Goal: Task Accomplishment & Management: Use online tool/utility

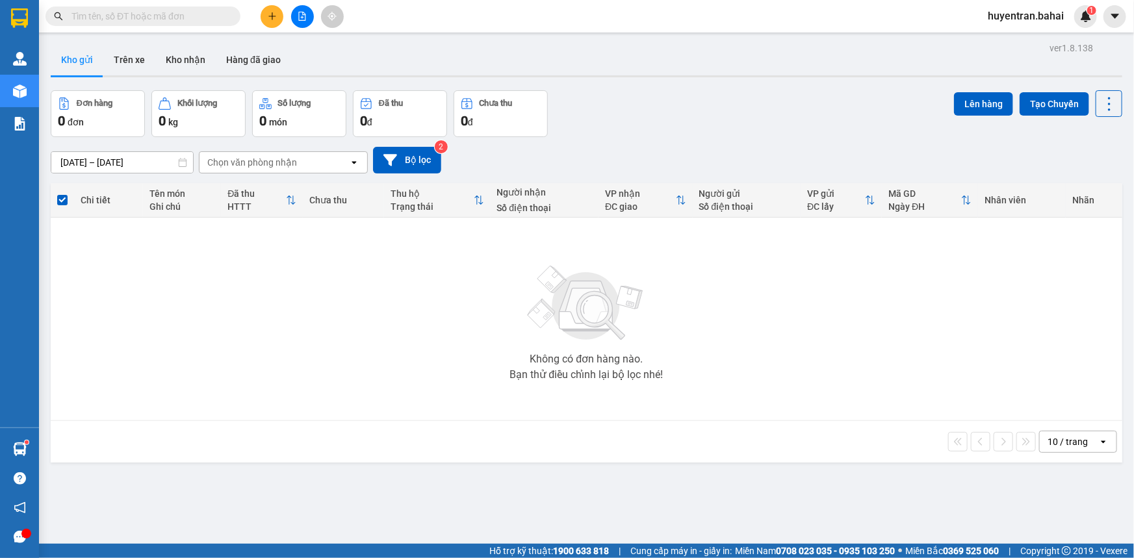
click at [191, 19] on input "text" at bounding box center [147, 16] width 153 height 14
click at [159, 11] on input "text" at bounding box center [147, 16] width 153 height 14
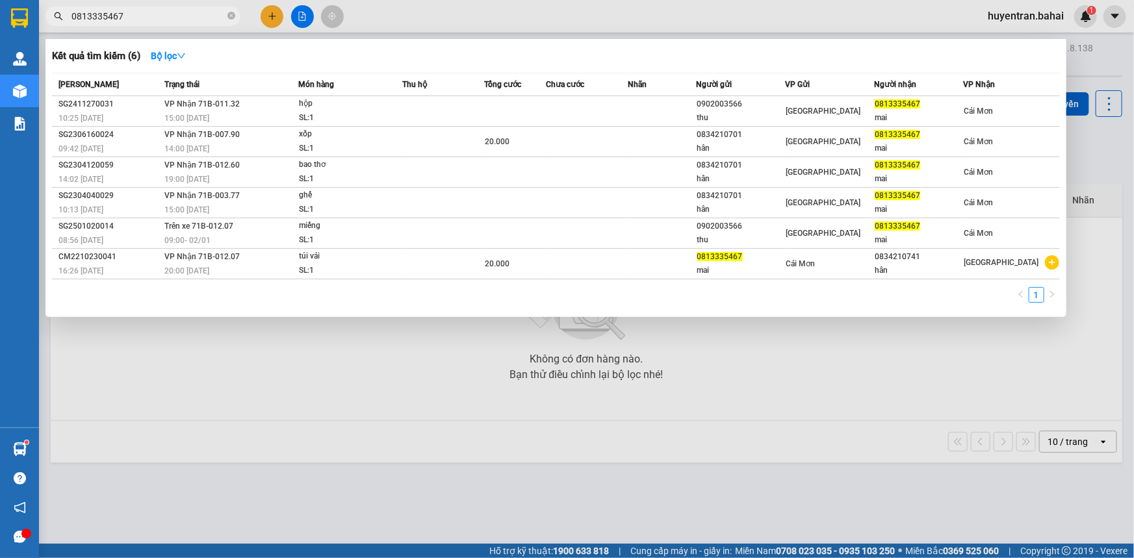
type input "0813335467"
click at [994, 341] on div at bounding box center [567, 279] width 1134 height 558
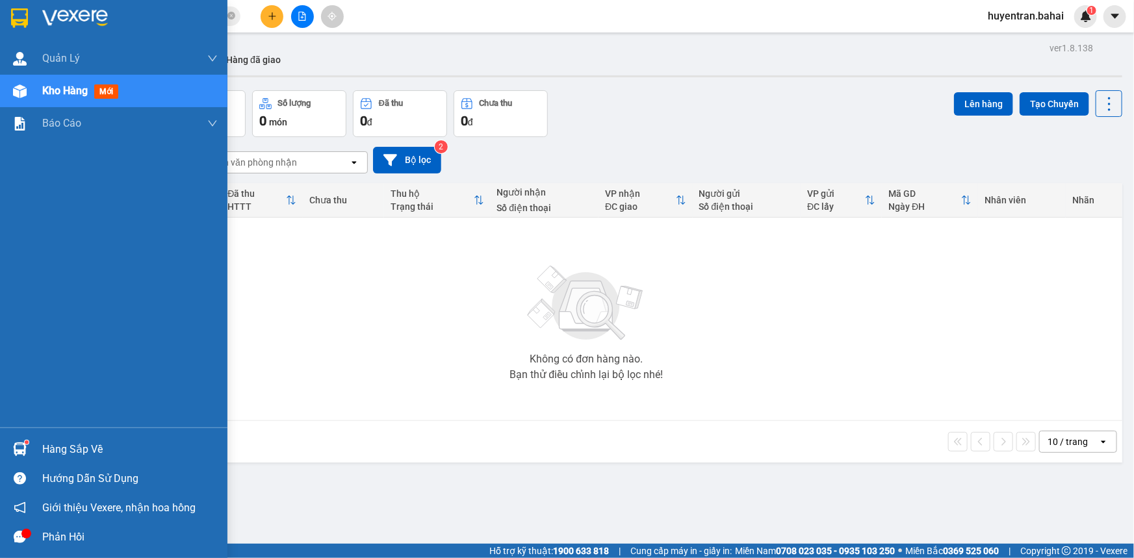
click at [138, 94] on div "Kho hàng mới" at bounding box center [129, 91] width 175 height 32
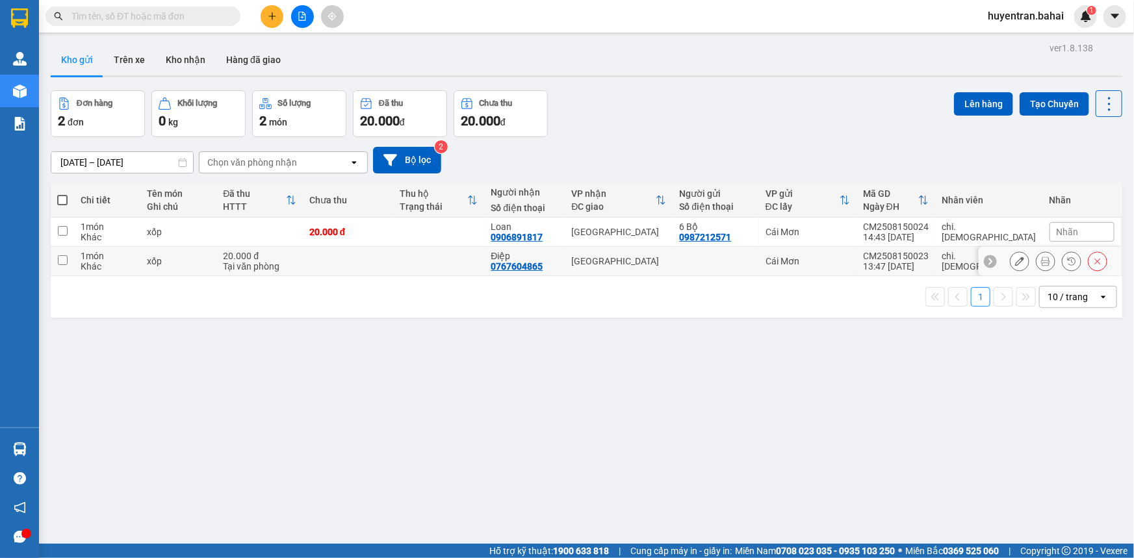
drag, startPoint x: 60, startPoint y: 261, endPoint x: 63, endPoint y: 231, distance: 29.4
click at [63, 251] on td at bounding box center [62, 261] width 23 height 29
checkbox input "true"
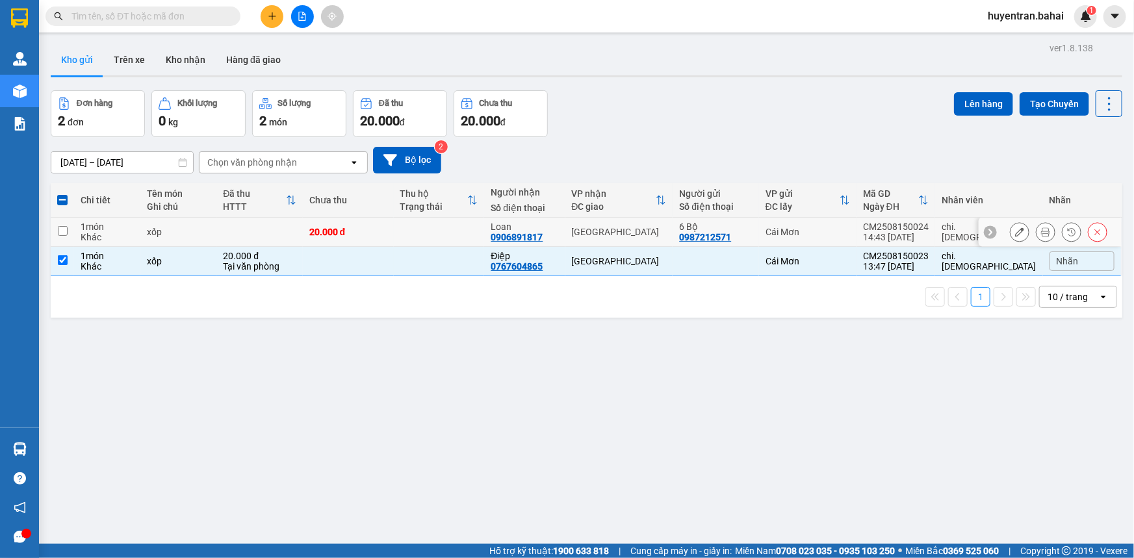
drag, startPoint x: 64, startPoint y: 225, endPoint x: 145, endPoint y: 179, distance: 93.4
click at [65, 224] on td at bounding box center [62, 232] width 23 height 29
checkbox input "true"
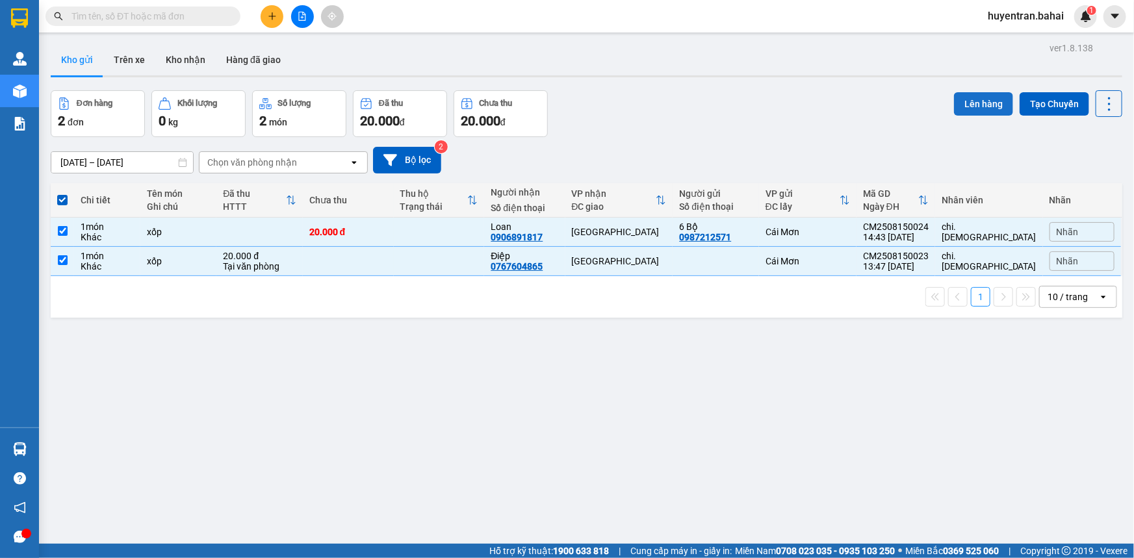
click at [957, 98] on button "Lên hàng" at bounding box center [983, 103] width 59 height 23
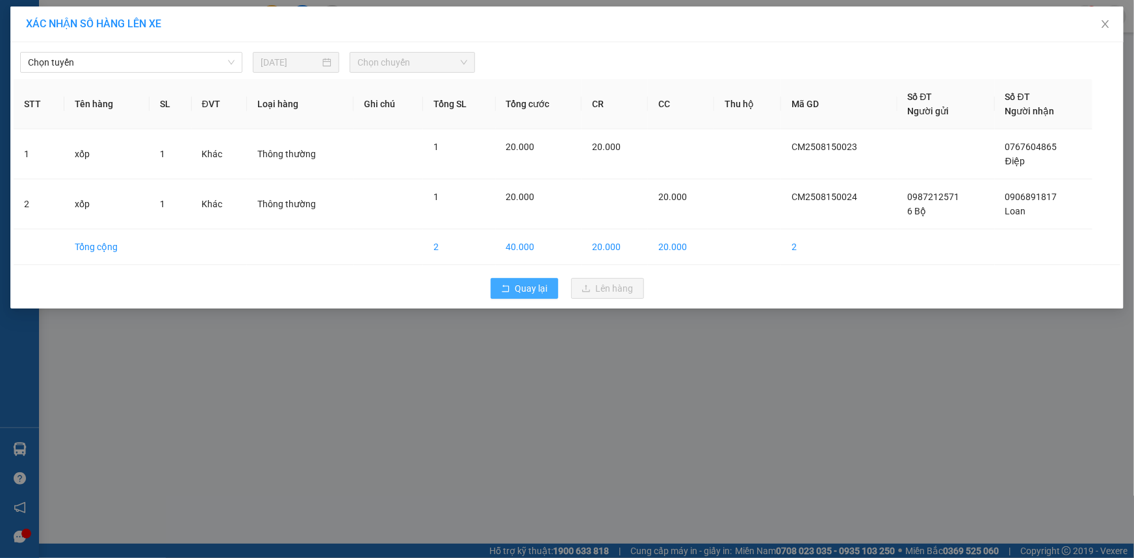
click at [548, 292] on button "Quay lại" at bounding box center [525, 288] width 68 height 21
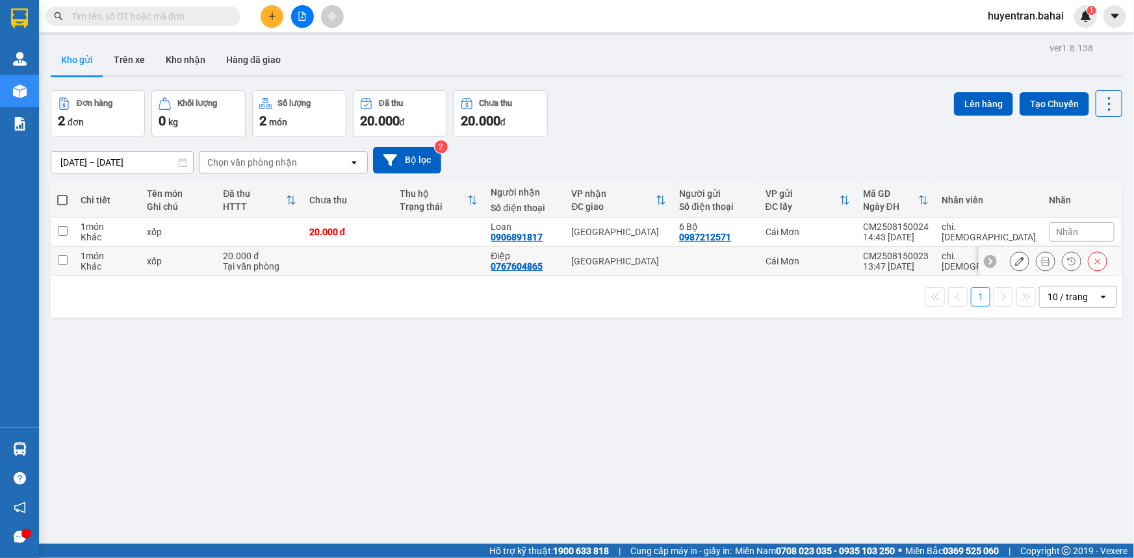
click at [66, 261] on input "checkbox" at bounding box center [63, 260] width 10 height 10
checkbox input "true"
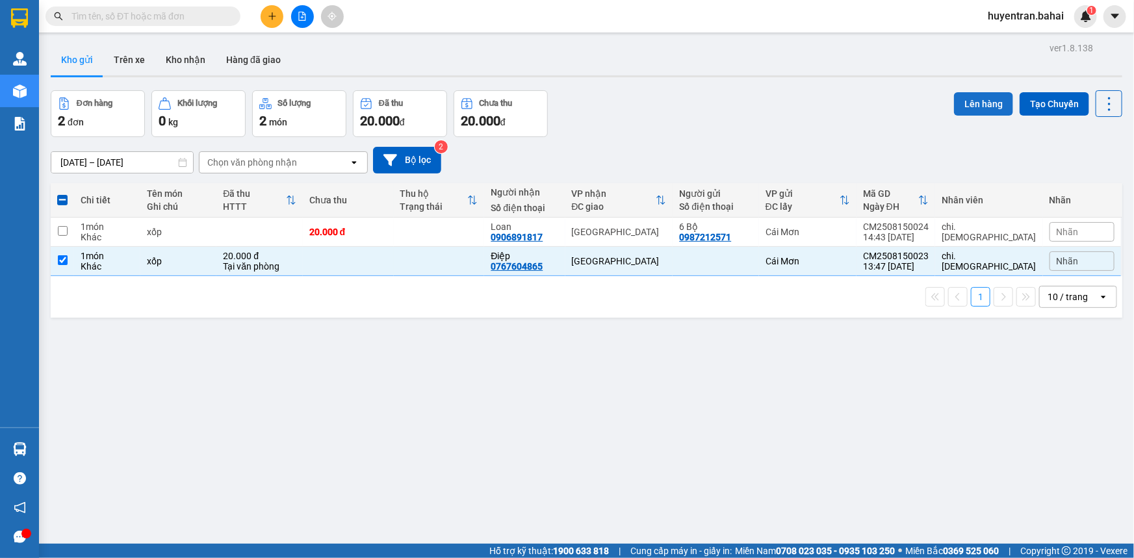
click at [988, 106] on button "Lên hàng" at bounding box center [983, 103] width 59 height 23
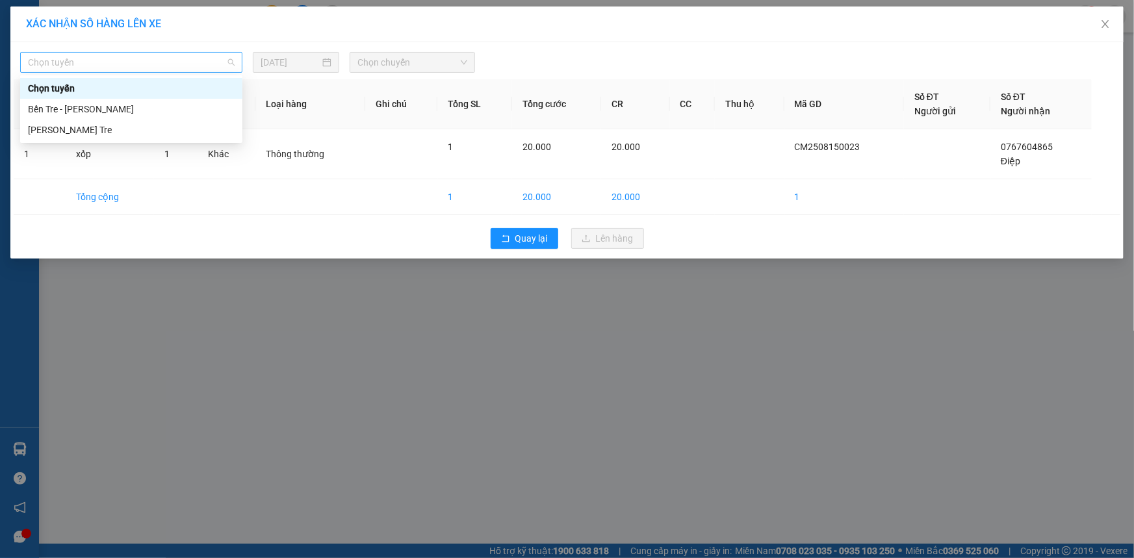
click at [227, 64] on span "Chọn tuyến" at bounding box center [131, 62] width 207 height 19
drag, startPoint x: 190, startPoint y: 114, endPoint x: 313, endPoint y: 72, distance: 129.9
click at [192, 115] on div "Bến Tre - Hồ Chí Minh" at bounding box center [131, 109] width 207 height 14
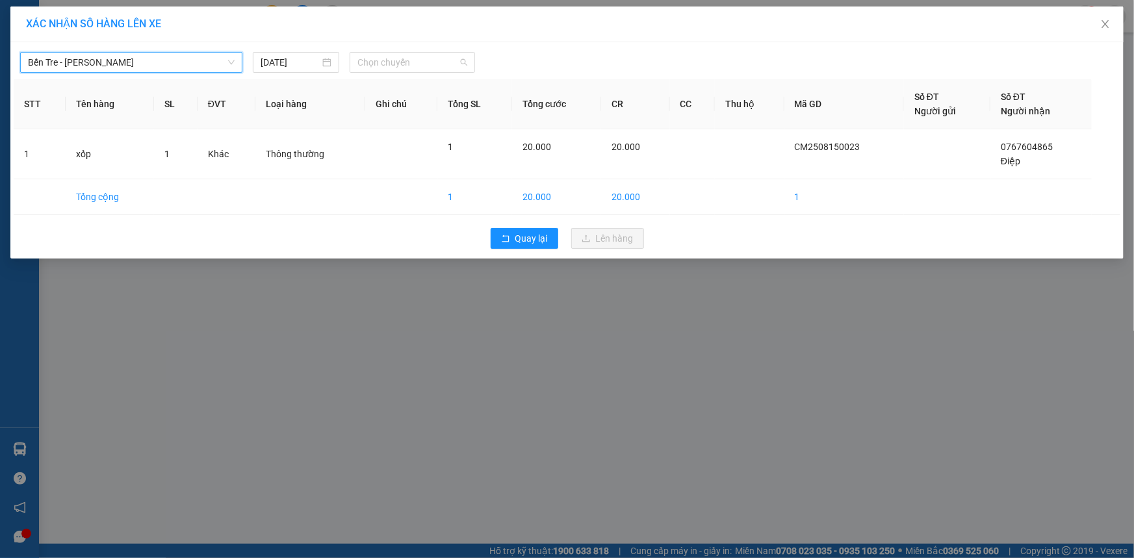
drag, startPoint x: 383, startPoint y: 64, endPoint x: 395, endPoint y: 75, distance: 16.1
click at [385, 65] on span "Chọn chuyến" at bounding box center [412, 62] width 110 height 19
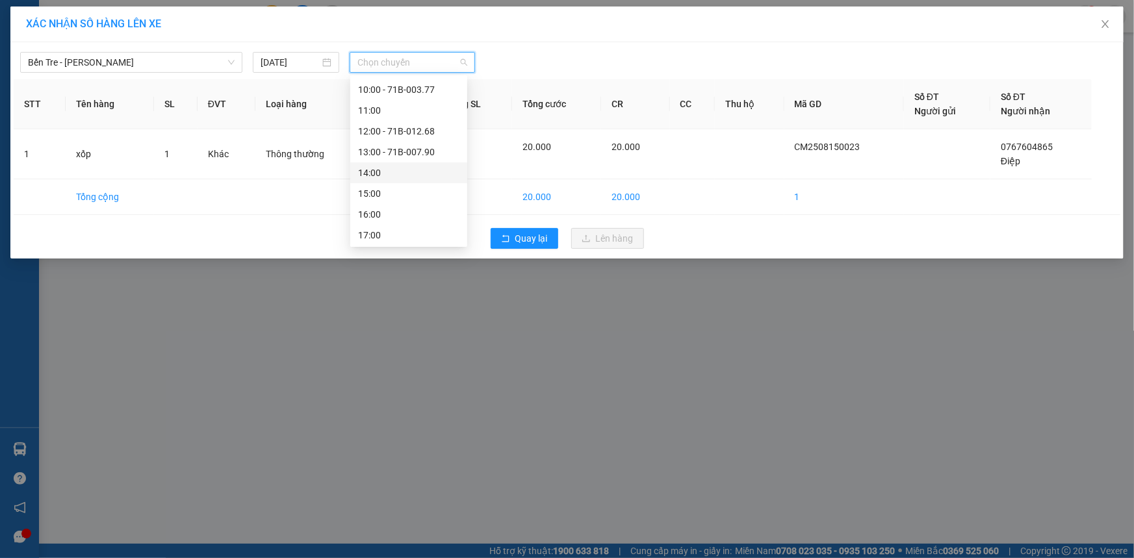
scroll to position [186, 0]
click at [424, 165] on div "14:00" at bounding box center [408, 172] width 101 height 14
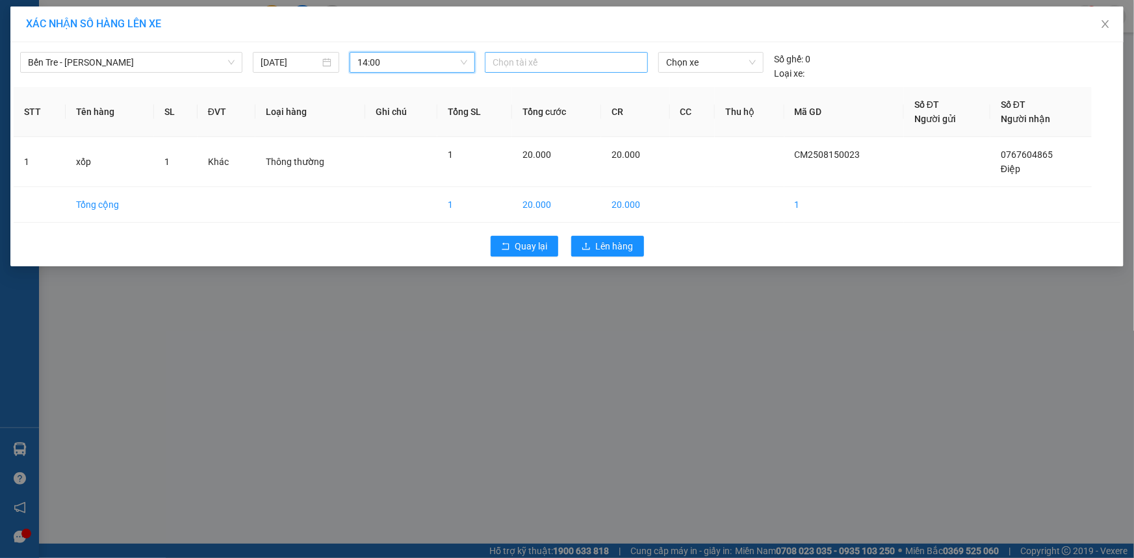
click at [599, 63] on div at bounding box center [566, 63] width 157 height 16
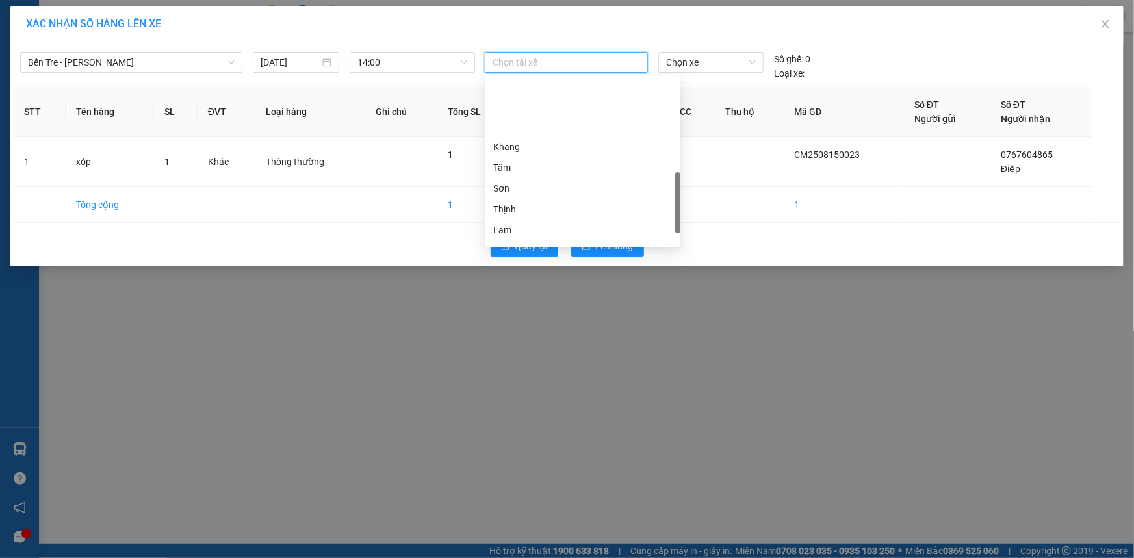
scroll to position [394, 0]
click at [545, 218] on div "Hiếu" at bounding box center [582, 214] width 179 height 14
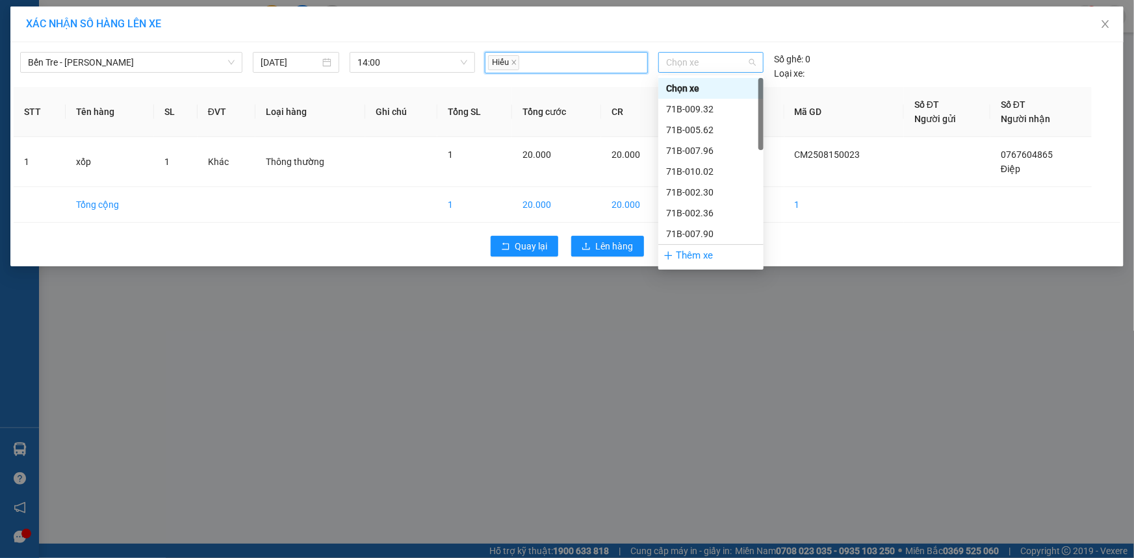
click at [702, 62] on span "Chọn xe" at bounding box center [711, 62] width 90 height 19
click at [697, 115] on div "71B-009.32" at bounding box center [711, 109] width 90 height 14
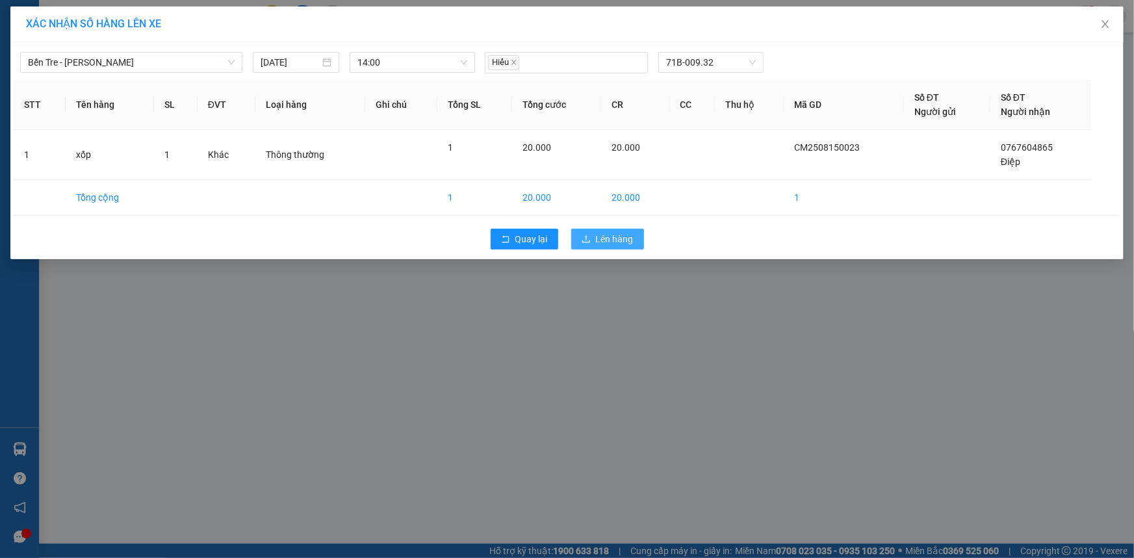
click at [620, 236] on span "Lên hàng" at bounding box center [615, 239] width 38 height 14
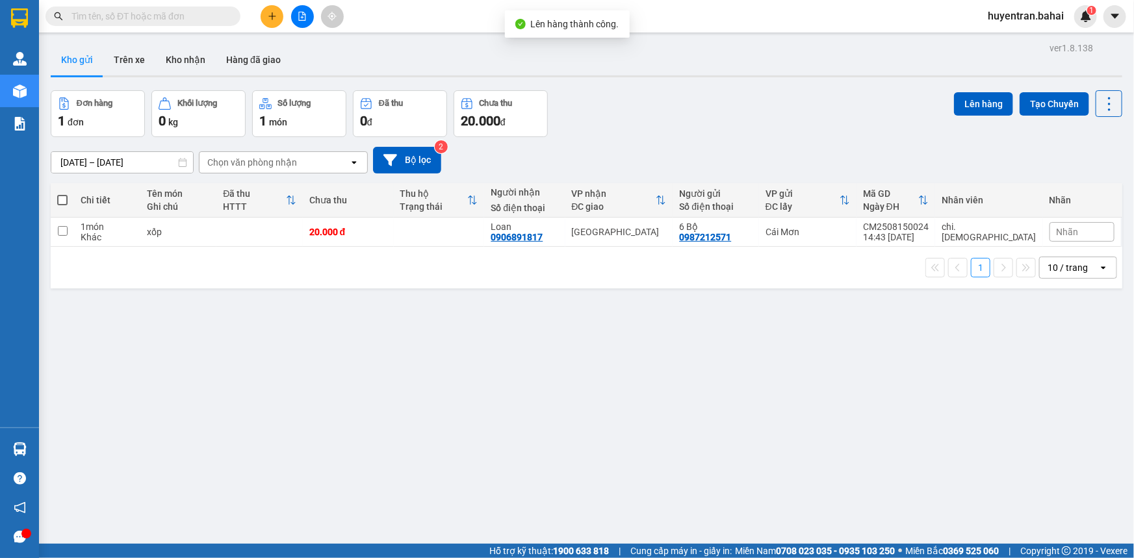
click at [59, 205] on label at bounding box center [62, 200] width 10 height 13
click at [62, 194] on input "checkbox" at bounding box center [62, 194] width 0 height 0
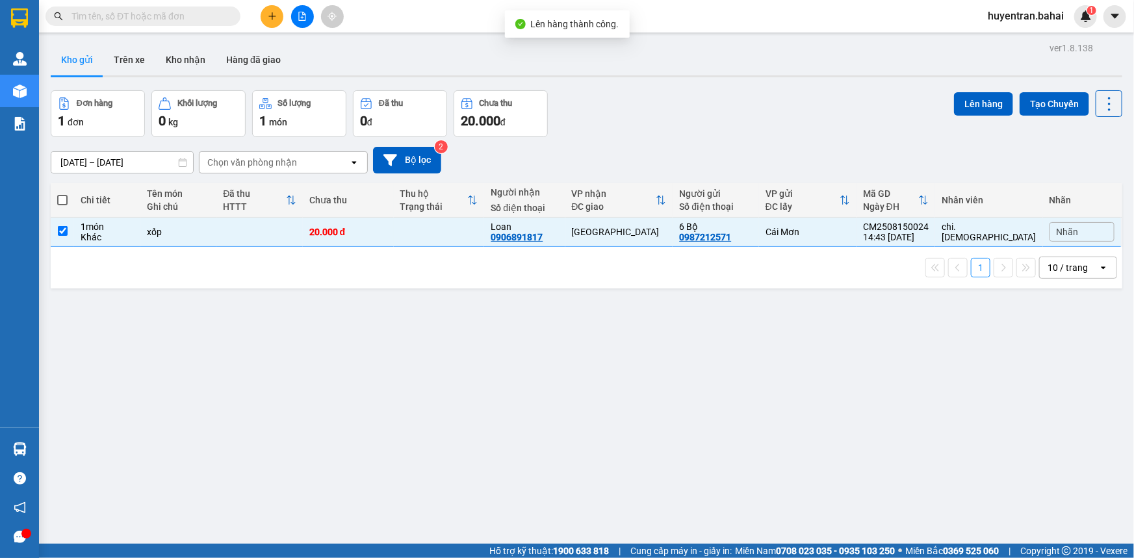
checkbox input "true"
click at [984, 97] on button "Lên hàng" at bounding box center [983, 103] width 59 height 23
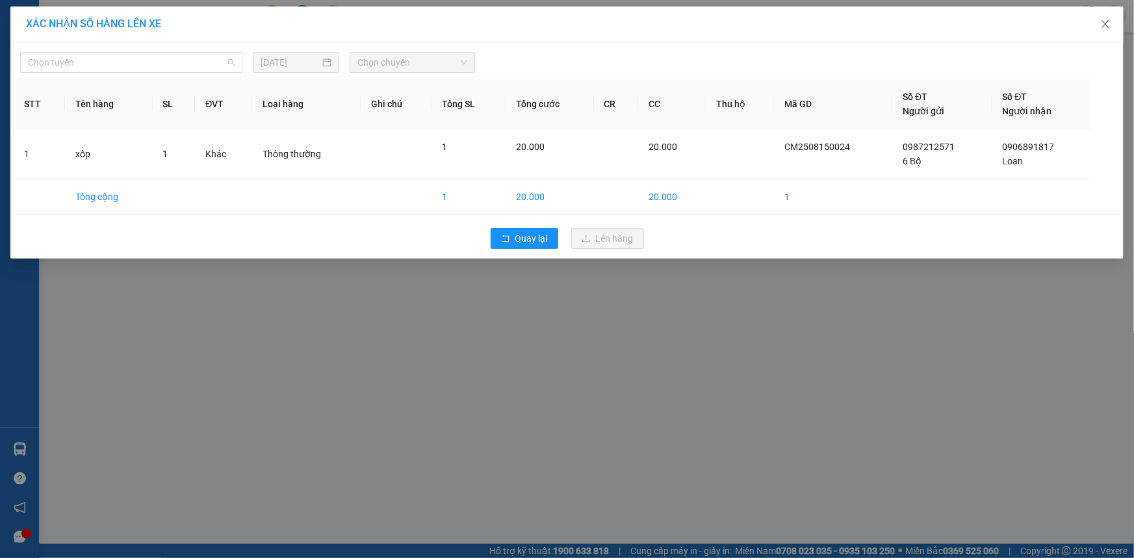
drag, startPoint x: 155, startPoint y: 66, endPoint x: 159, endPoint y: 84, distance: 18.6
click at [155, 66] on span "Chọn tuyến" at bounding box center [131, 62] width 207 height 19
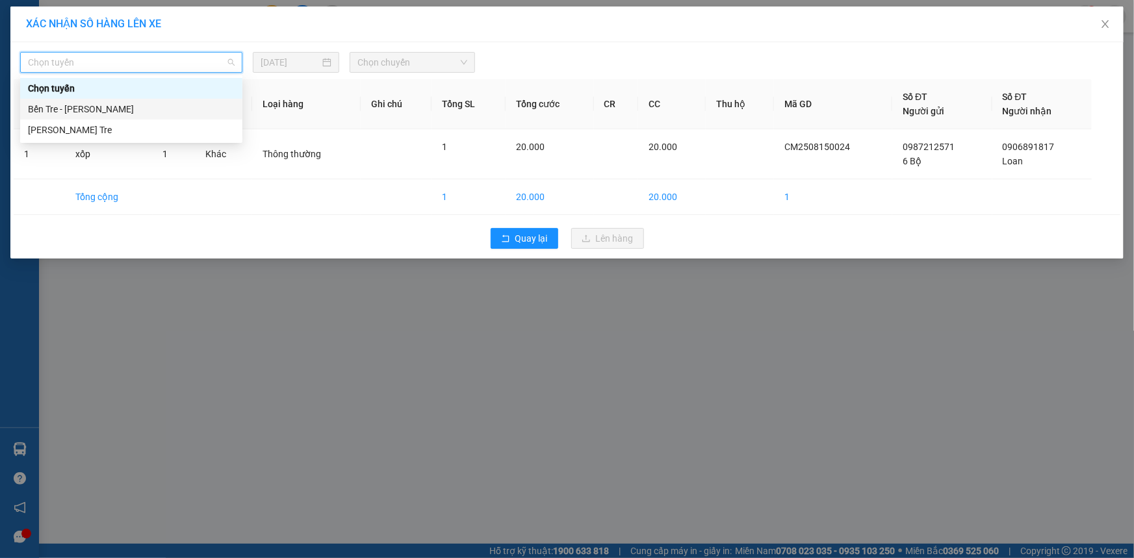
drag, startPoint x: 156, startPoint y: 112, endPoint x: 165, endPoint y: 110, distance: 9.5
click at [160, 112] on div "Bến Tre - Hồ Chí Minh" at bounding box center [131, 109] width 207 height 14
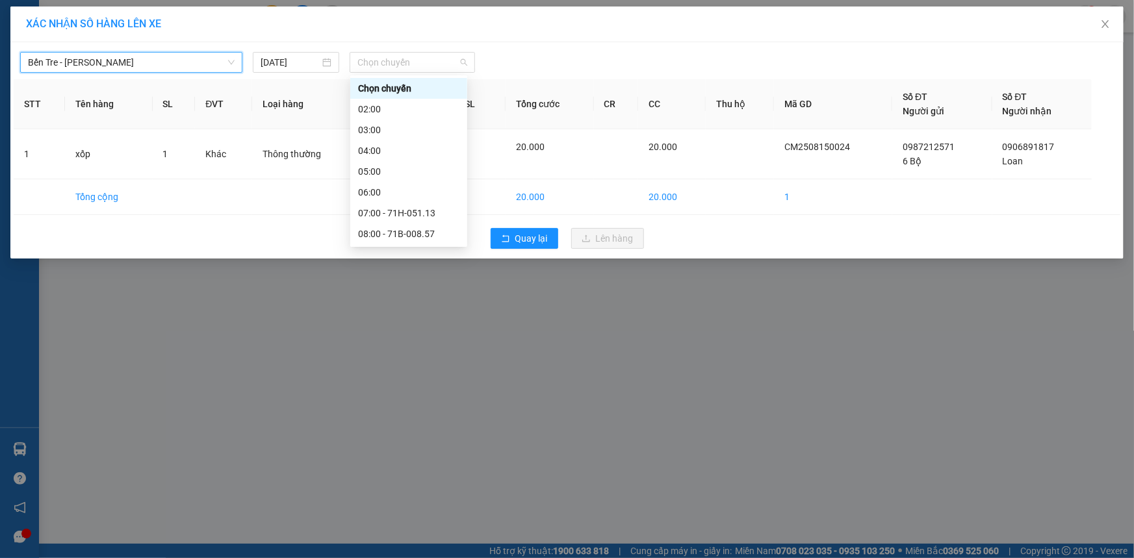
drag, startPoint x: 423, startPoint y: 60, endPoint x: 455, endPoint y: 117, distance: 64.9
click at [429, 62] on span "Chọn chuyến" at bounding box center [412, 62] width 110 height 19
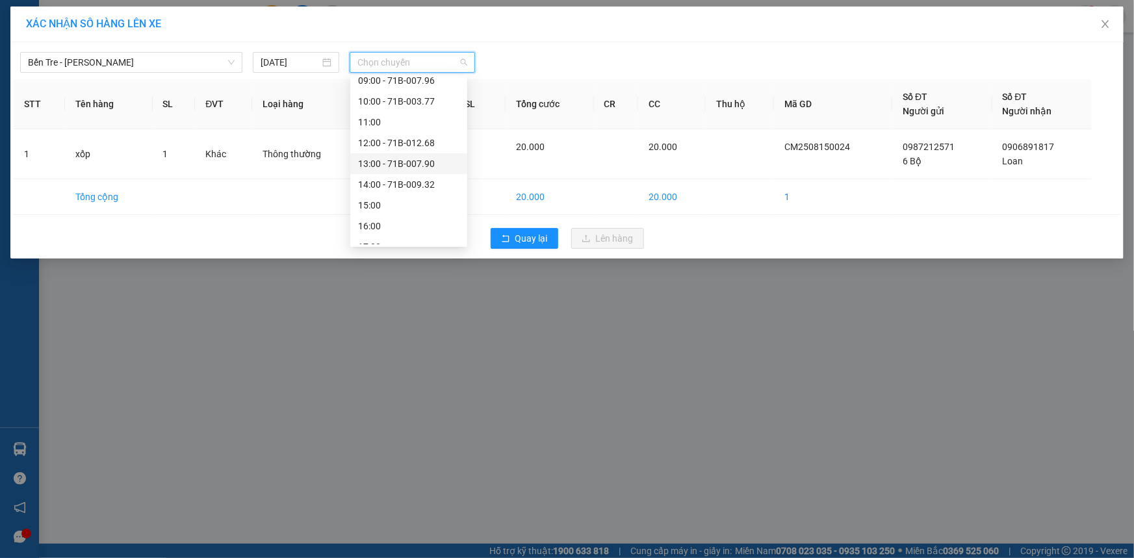
scroll to position [177, 0]
click at [411, 204] on div "15:00" at bounding box center [408, 203] width 101 height 14
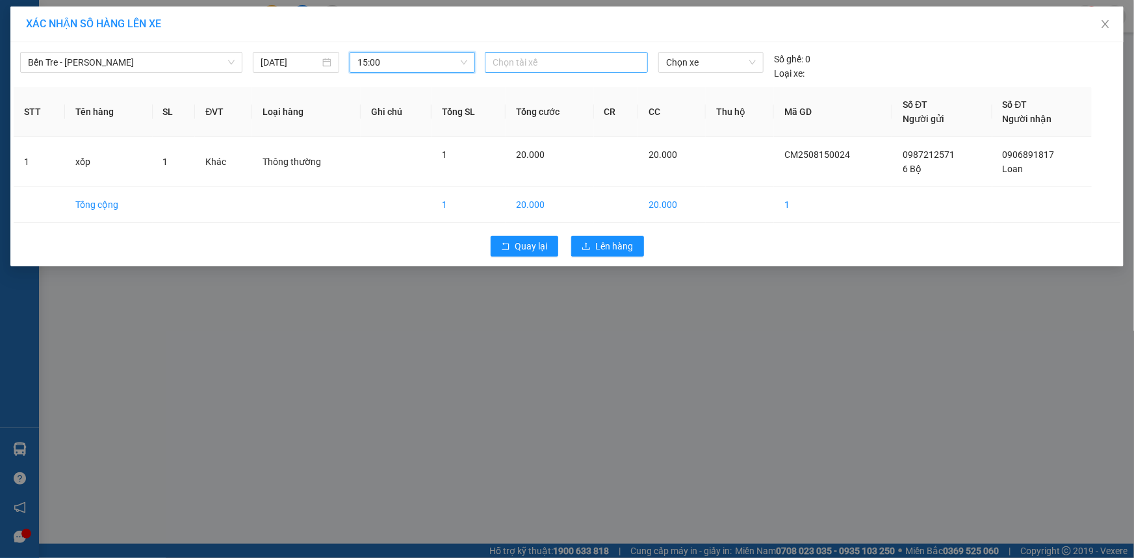
click at [555, 61] on div at bounding box center [566, 63] width 157 height 16
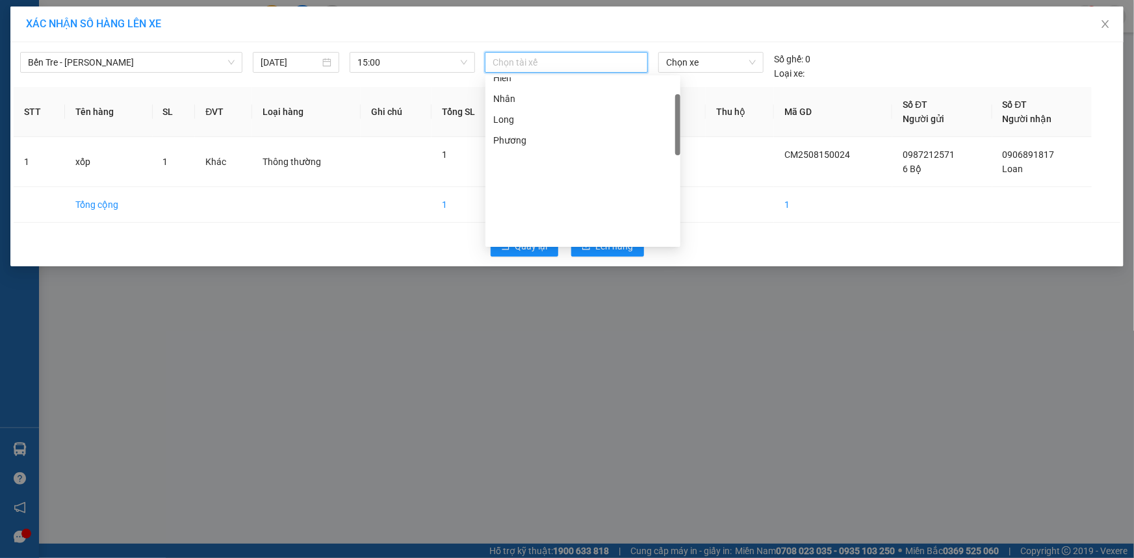
scroll to position [58, 0]
click at [526, 173] on div "Duy" at bounding box center [582, 175] width 179 height 14
drag, startPoint x: 676, startPoint y: 62, endPoint x: 678, endPoint y: 69, distance: 6.8
click at [678, 67] on span "Chọn xe" at bounding box center [711, 62] width 90 height 19
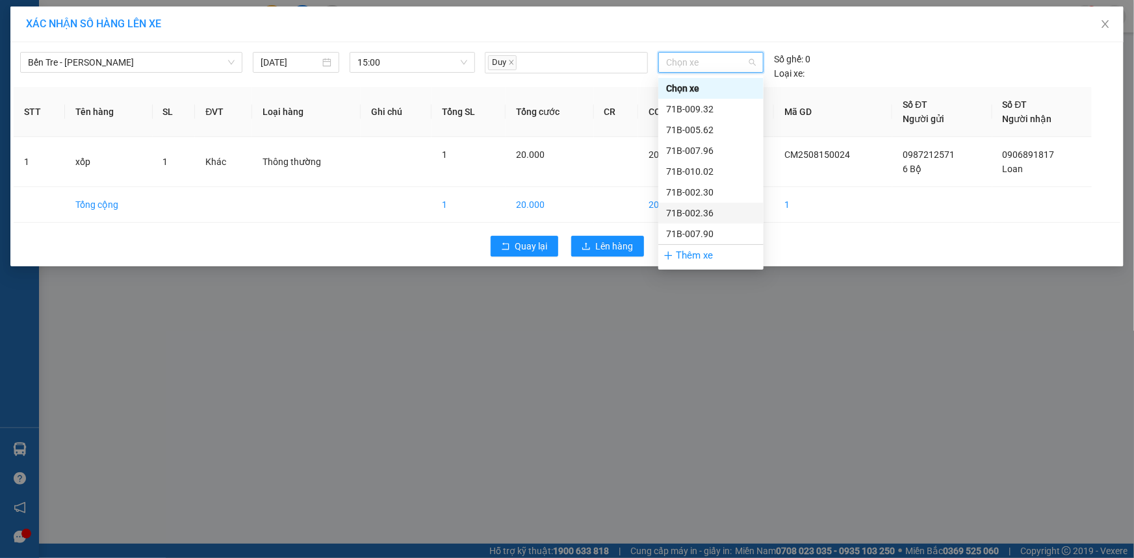
click at [690, 210] on div "71B-002.36" at bounding box center [711, 213] width 90 height 14
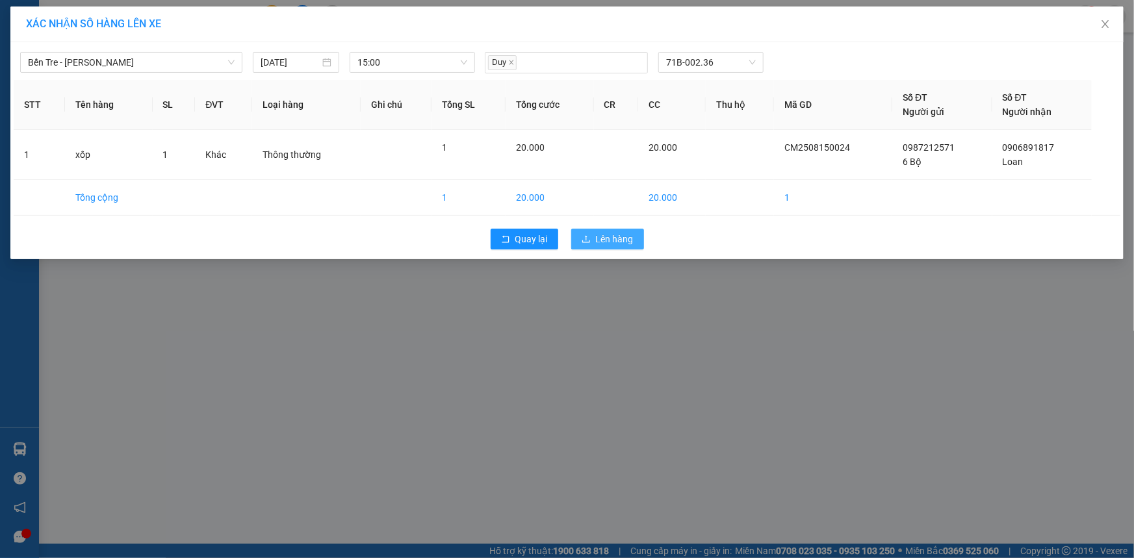
click at [613, 235] on span "Lên hàng" at bounding box center [615, 239] width 38 height 14
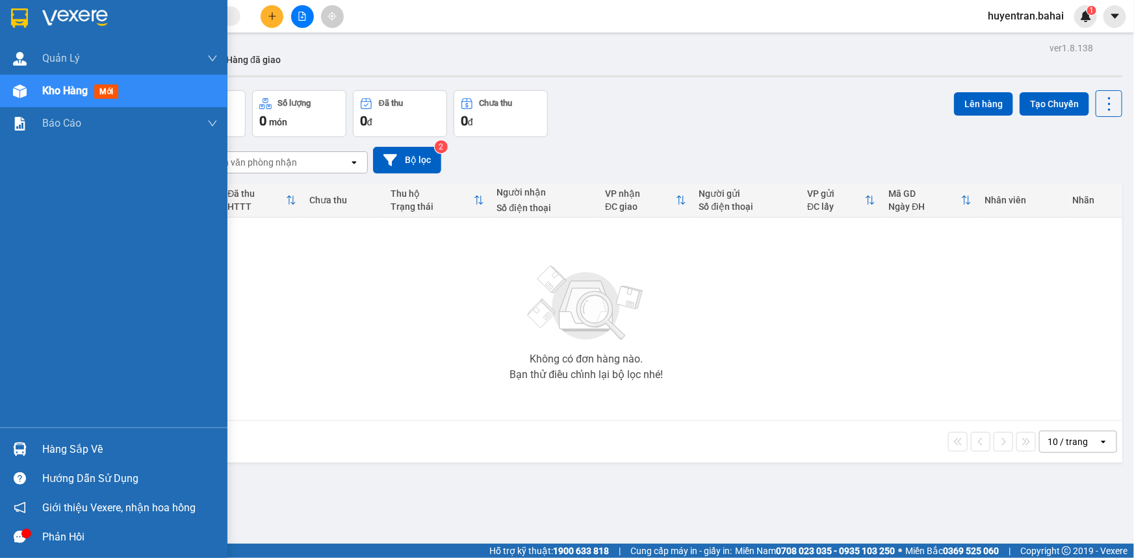
drag, startPoint x: 24, startPoint y: 447, endPoint x: 33, endPoint y: 444, distance: 9.5
click at [25, 447] on img at bounding box center [20, 449] width 14 height 14
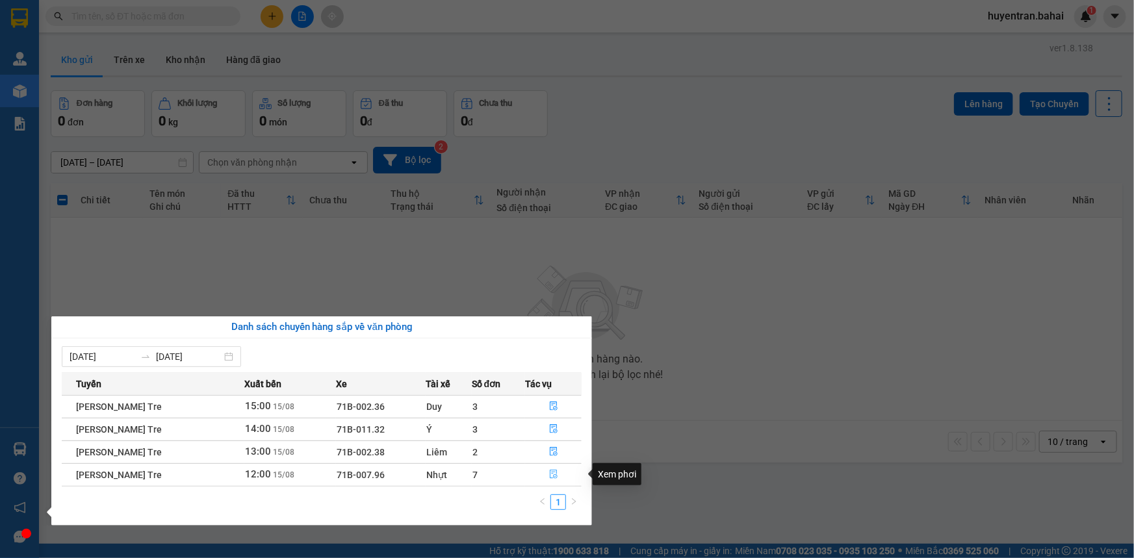
click at [559, 468] on button "button" at bounding box center [553, 475] width 55 height 21
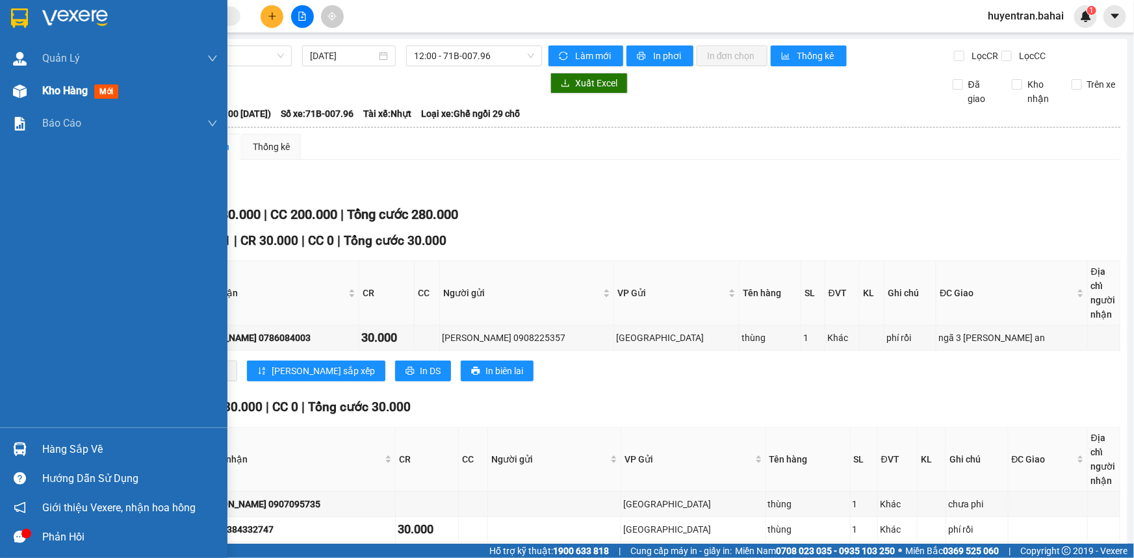
click at [67, 99] on div "Kho hàng mới" at bounding box center [129, 91] width 175 height 32
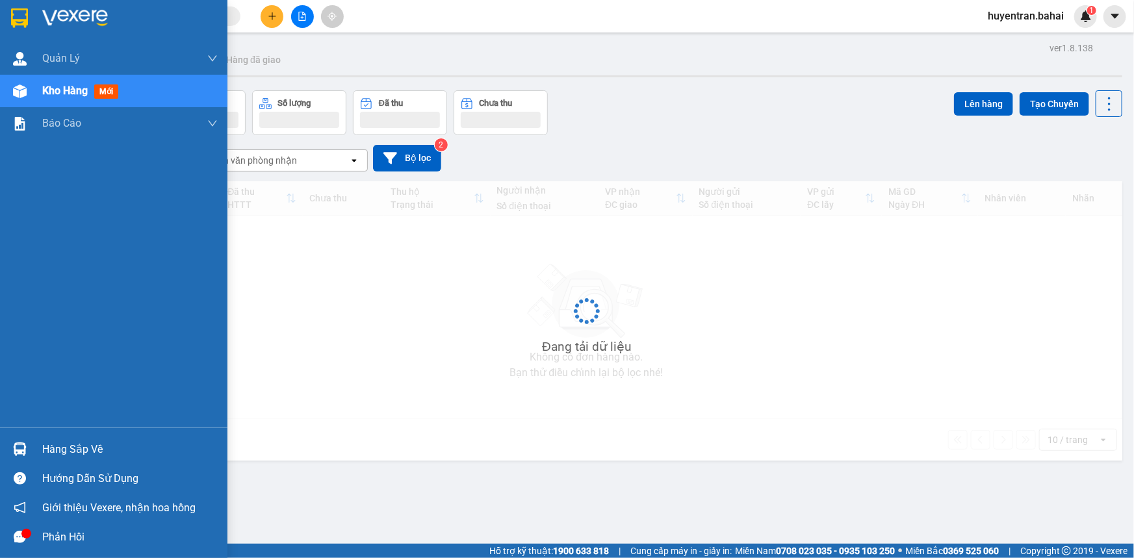
click at [75, 94] on span "Kho hàng" at bounding box center [64, 90] width 45 height 12
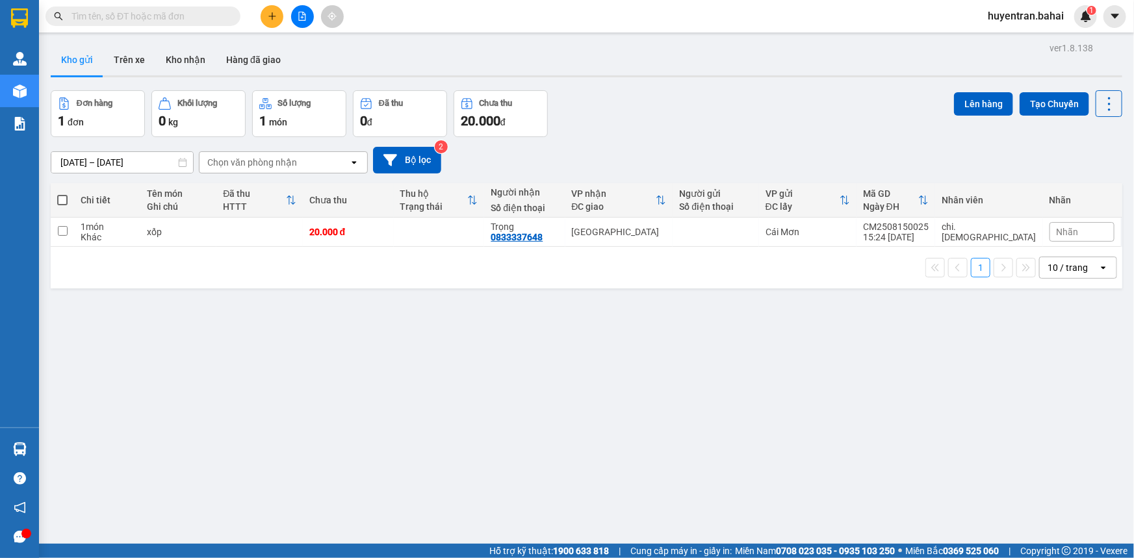
click at [63, 200] on span at bounding box center [62, 200] width 10 height 10
click at [62, 194] on input "checkbox" at bounding box center [62, 194] width 0 height 0
checkbox input "true"
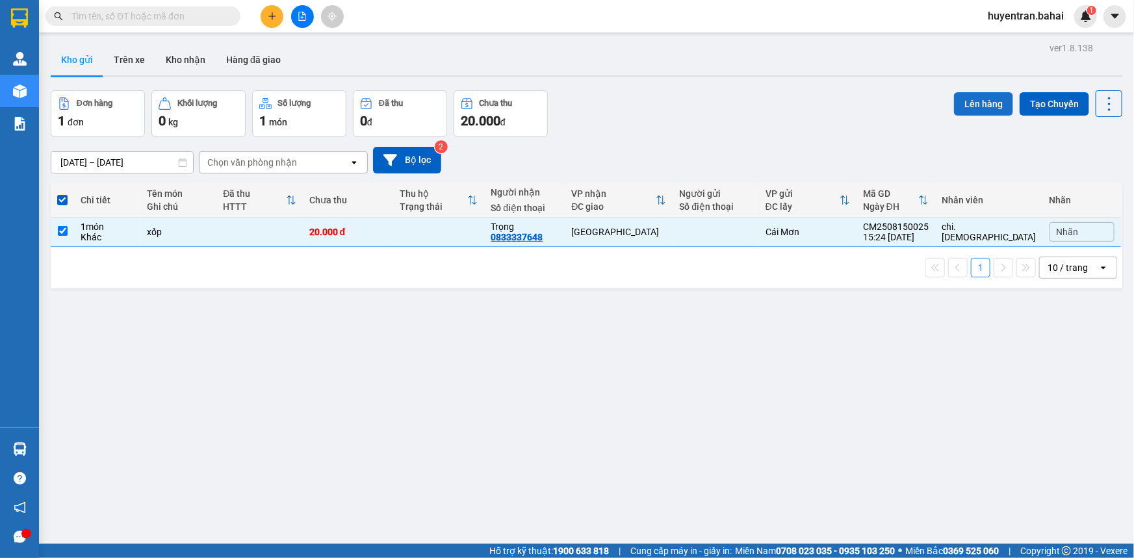
drag, startPoint x: 971, startPoint y: 93, endPoint x: 971, endPoint y: 107, distance: 14.3
click at [971, 107] on button "Lên hàng" at bounding box center [983, 103] width 59 height 23
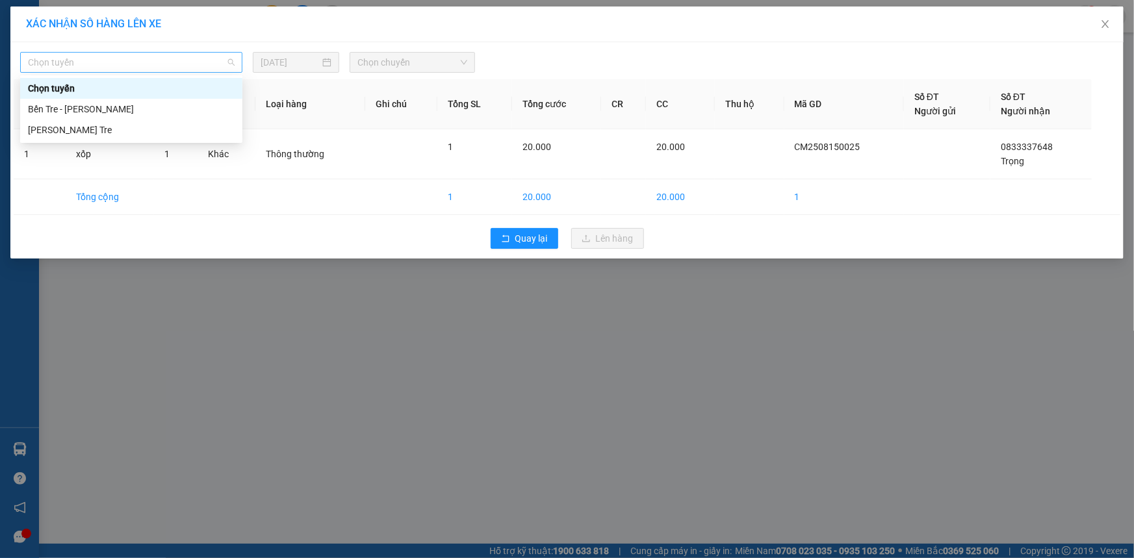
click at [175, 68] on span "Chọn tuyến" at bounding box center [131, 62] width 207 height 19
click at [170, 109] on div "Bến Tre - Hồ Chí Minh" at bounding box center [131, 109] width 207 height 14
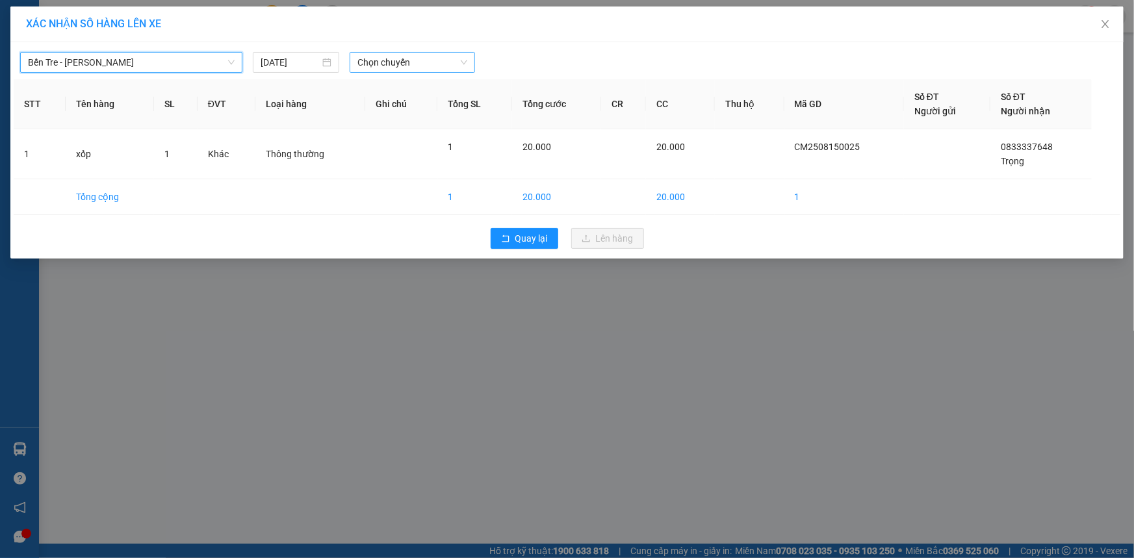
click at [394, 68] on span "Chọn chuyến" at bounding box center [412, 62] width 110 height 19
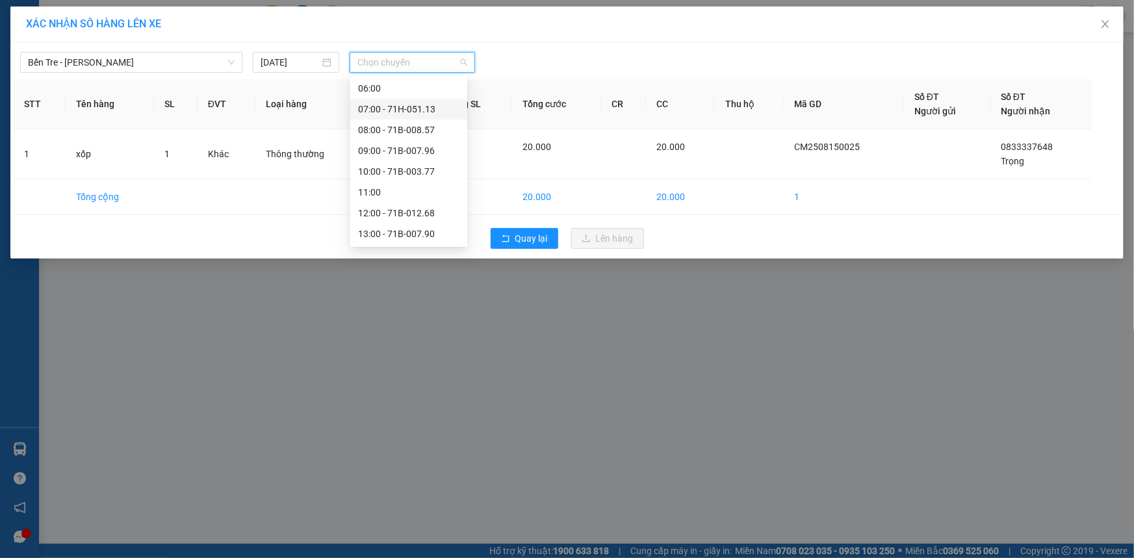
scroll to position [186, 0]
click at [366, 214] on div "16:00" at bounding box center [408, 214] width 101 height 14
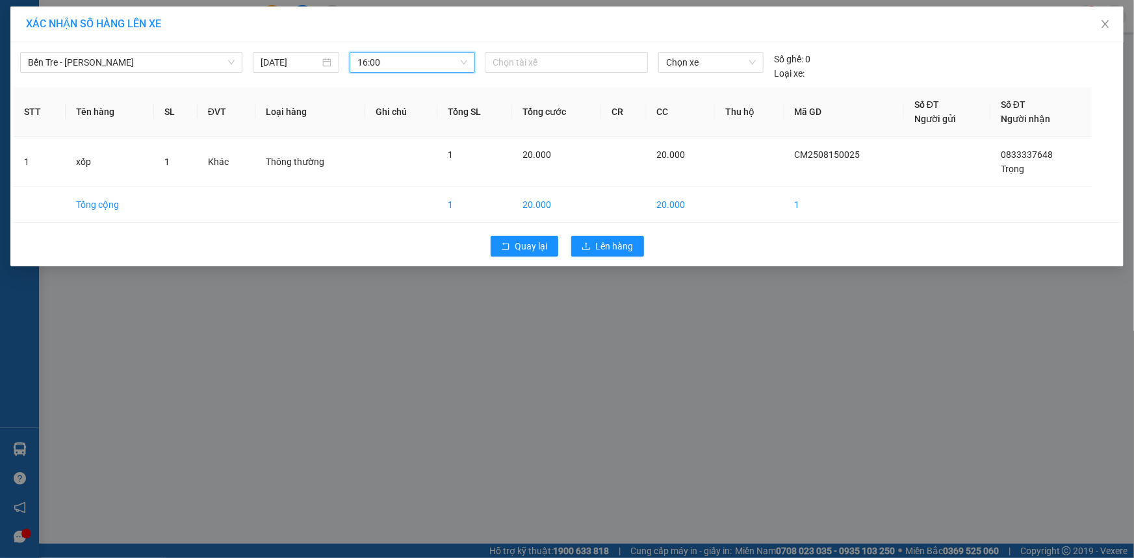
drag, startPoint x: 554, startPoint y: 64, endPoint x: 564, endPoint y: 101, distance: 39.1
click at [557, 73] on div "Chọn tài xế" at bounding box center [565, 66] width 173 height 29
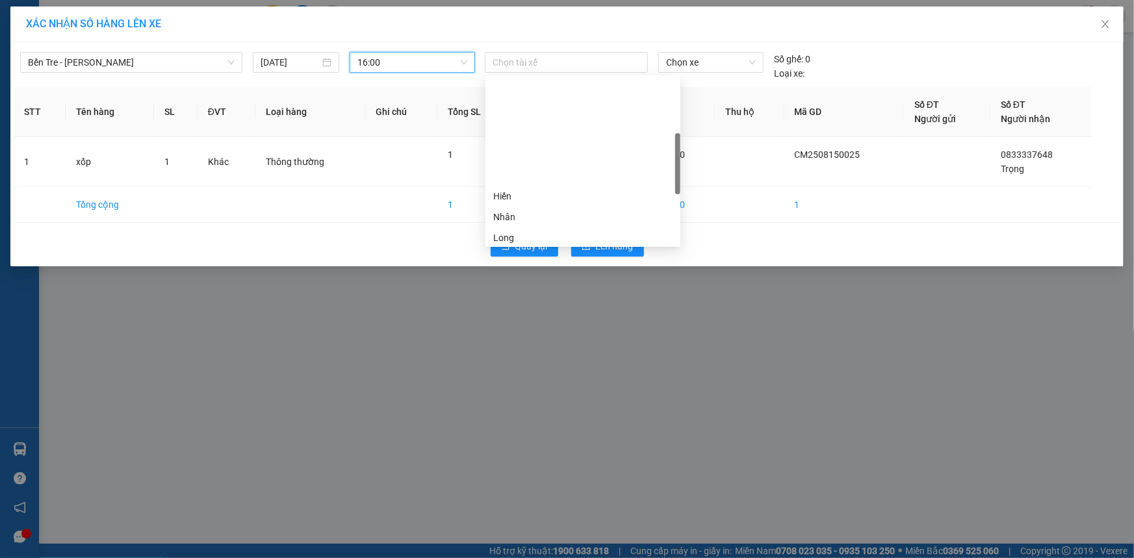
scroll to position [177, 0]
click at [518, 181] on div "Tài" at bounding box center [582, 182] width 179 height 14
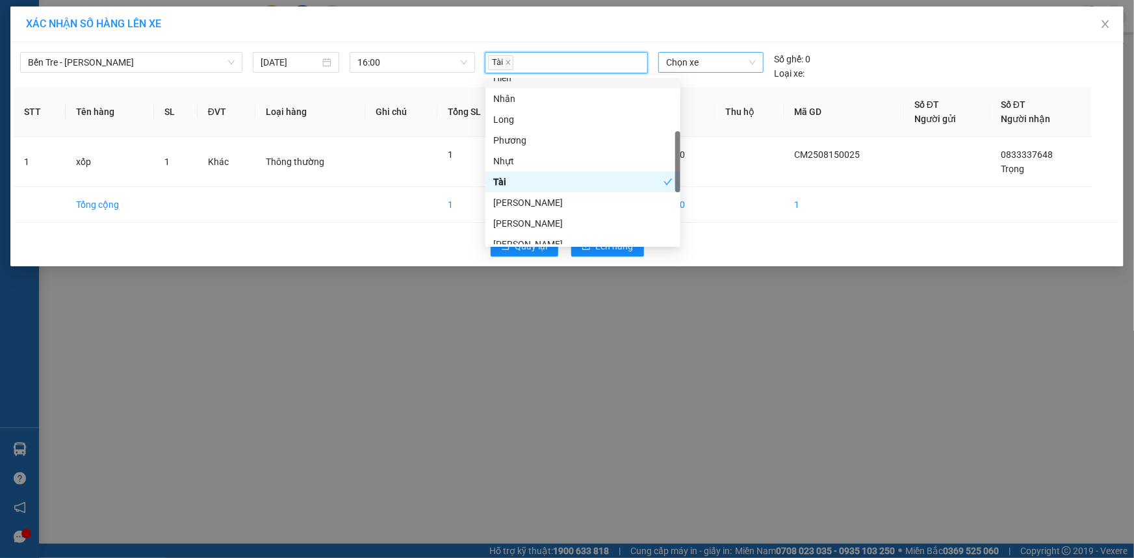
click at [684, 62] on span "Chọn xe" at bounding box center [711, 62] width 90 height 19
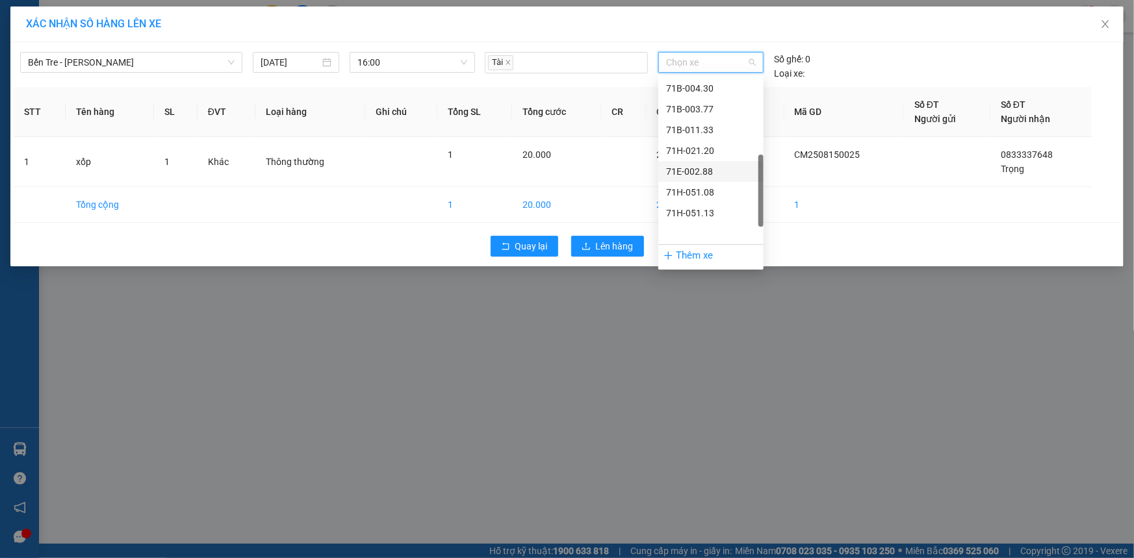
scroll to position [253, 0]
drag, startPoint x: 717, startPoint y: 225, endPoint x: 682, endPoint y: 248, distance: 41.5
click at [717, 225] on div "71E-002.88" at bounding box center [711, 231] width 90 height 14
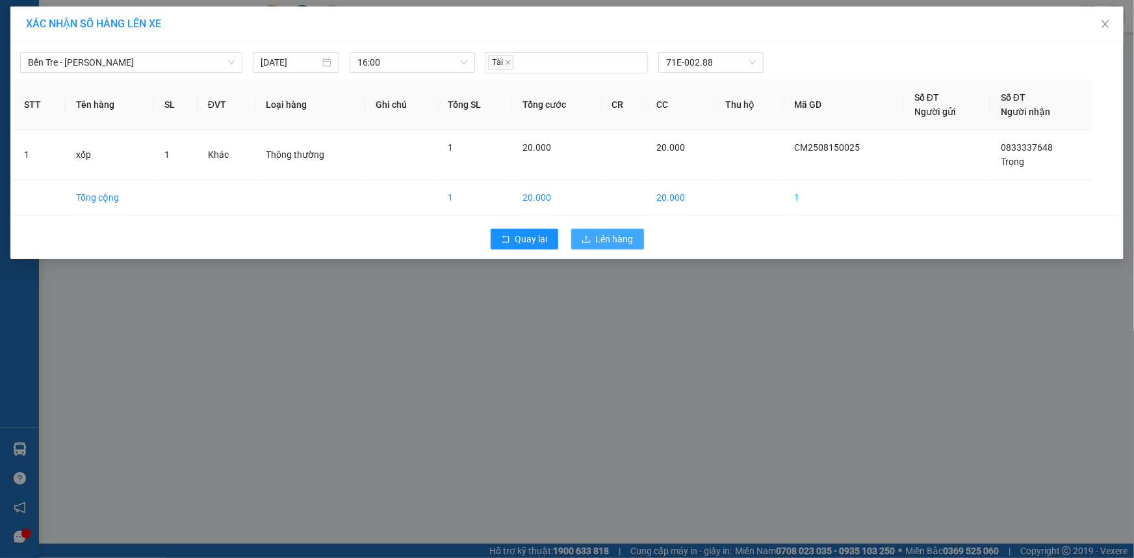
click at [632, 241] on span "Lên hàng" at bounding box center [615, 239] width 38 height 14
